Goal: Transaction & Acquisition: Purchase product/service

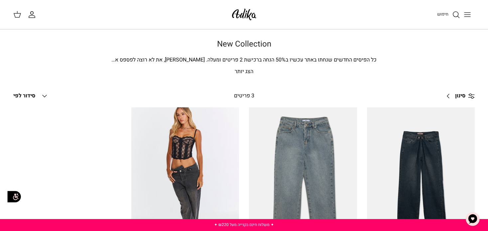
click at [480, 15] on div "חיפוש החשבון שלי חיפוש" at bounding box center [244, 14] width 488 height 29
click at [469, 14] on icon "Toggle menu" at bounding box center [467, 15] width 8 height 8
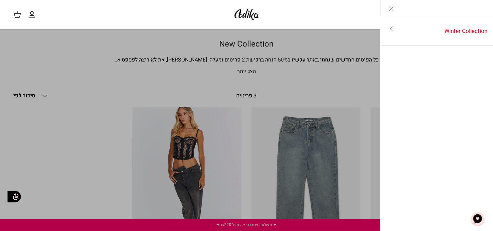
click at [396, 13] on link "Close" at bounding box center [390, 8] width 21 height 17
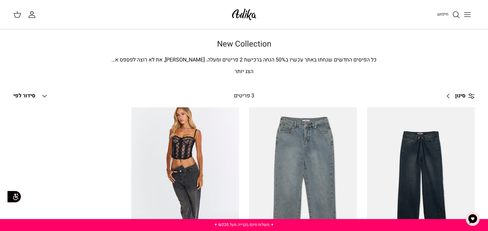
click at [445, 17] on span "חיפוש" at bounding box center [442, 14] width 11 height 6
click at [446, 15] on span "חיפוש" at bounding box center [442, 14] width 11 height 6
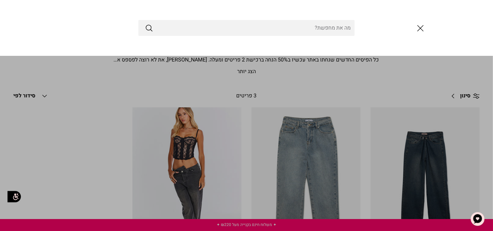
click at [423, 28] on icon "סגור" at bounding box center [419, 28] width 11 height 11
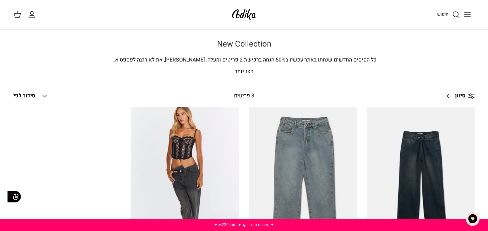
click at [468, 13] on icon "Toggle menu" at bounding box center [467, 15] width 8 height 8
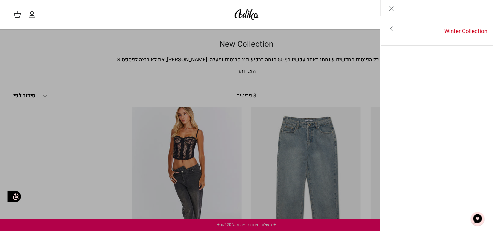
click at [391, 8] on line "Close" at bounding box center [391, 9] width 4 height 4
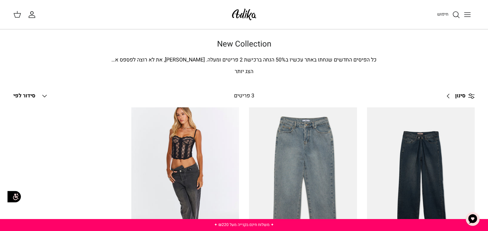
click at [436, 14] on div "חיפוש" at bounding box center [370, 14] width 210 height 15
click at [452, 14] on icon "חיפוש" at bounding box center [456, 15] width 8 height 8
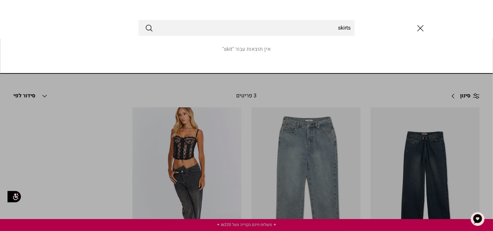
type input "skirts"
click at [145, 24] on button "Submit" at bounding box center [149, 28] width 8 height 9
